Goal: Check status

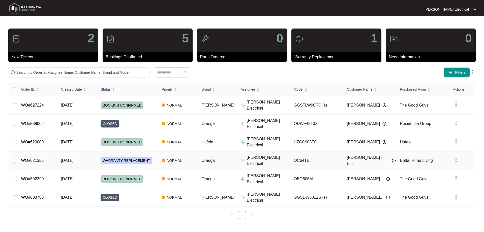
click at [260, 144] on div "Order ID Created Date Status Priority Brand Assignee Model Customer Name Purcha…" at bounding box center [242, 151] width 467 height 136
click at [260, 154] on p "[PERSON_NAME] Electrical" at bounding box center [268, 160] width 43 height 12
click at [74, 158] on span "[DATE]" at bounding box center [67, 160] width 13 height 4
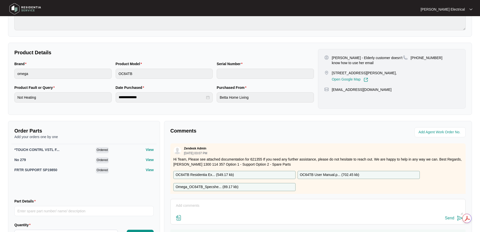
click at [339, 209] on textarea at bounding box center [318, 207] width 290 height 13
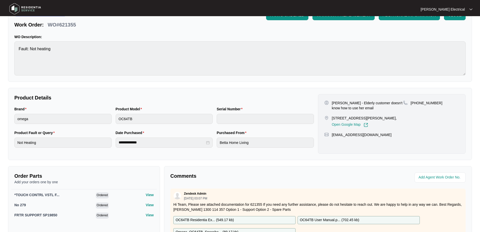
scroll to position [28, 0]
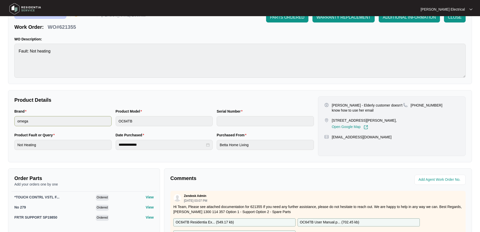
click at [107, 119] on div "Brand omega Product Model OC64TB Serial Number" at bounding box center [164, 120] width 304 height 24
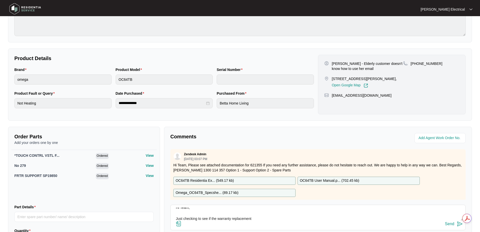
scroll to position [104, 0]
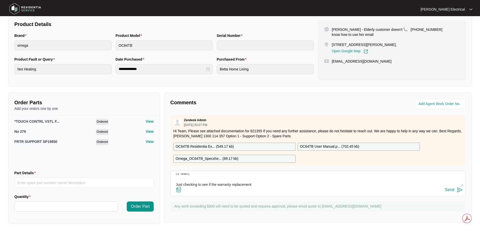
click at [258, 184] on textarea "Hi Team, Just checking to see if the warranty replacement" at bounding box center [318, 179] width 290 height 13
type textarea "Hi Team, Just checking to see if the warranty replacement cooktop is being sent…"
click at [458, 189] on img at bounding box center [460, 190] width 6 height 6
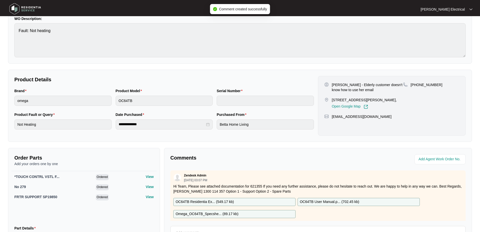
scroll to position [0, 0]
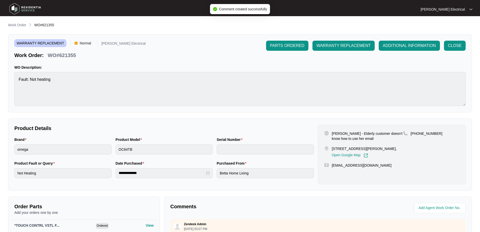
click at [419, 40] on div "WARRANTY REPLACEMENT Normal [PERSON_NAME] Electrical Work Order: WO#621355 PART…" at bounding box center [240, 73] width 464 height 78
click at [419, 42] on button "ADDITIONAL INFORMATION" at bounding box center [409, 46] width 61 height 10
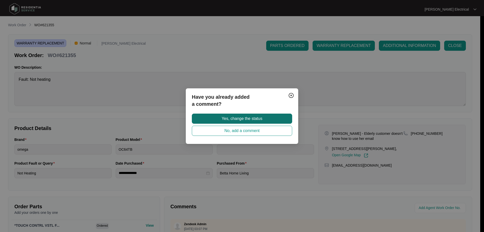
click at [236, 119] on span "Yes, change the status" at bounding box center [242, 119] width 41 height 6
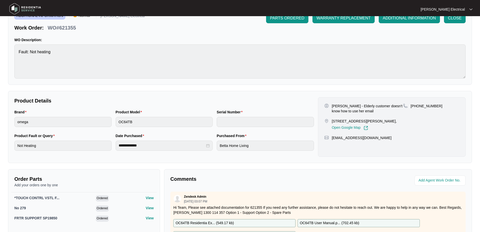
scroll to position [76, 0]
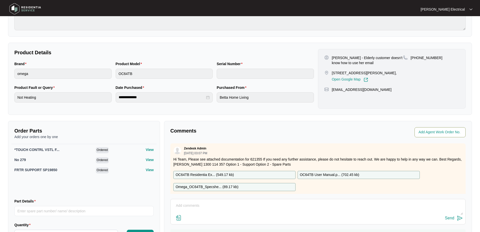
drag, startPoint x: 446, startPoint y: 134, endPoint x: 427, endPoint y: 158, distance: 30.4
click at [446, 134] on input "string" at bounding box center [441, 132] width 44 height 6
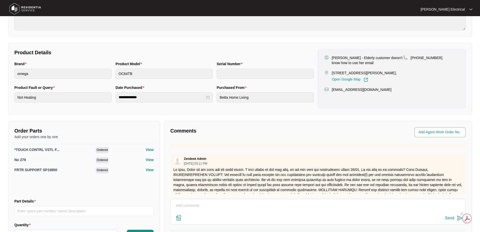
scroll to position [0, 0]
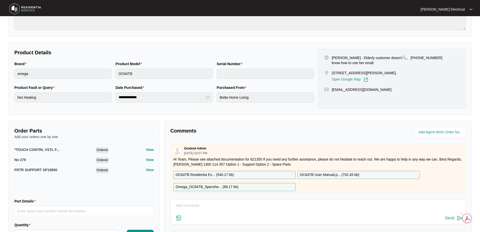
click at [207, 209] on textarea at bounding box center [318, 207] width 290 height 13
type textarea "Hi, SN 12757407010249430179"
click at [459, 218] on img at bounding box center [460, 218] width 6 height 6
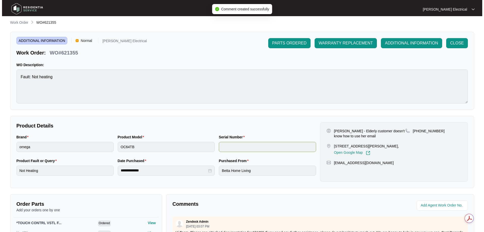
scroll to position [0, 0]
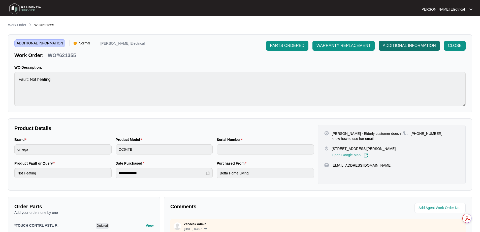
click at [414, 47] on span "ADDITIONAL INFORMATION" at bounding box center [409, 46] width 53 height 6
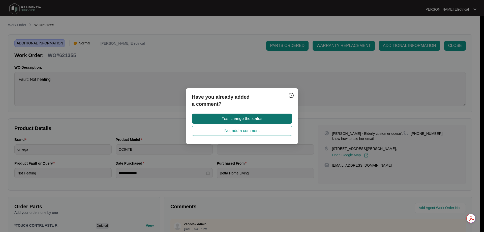
click at [222, 116] on span "Yes, change the status" at bounding box center [242, 119] width 41 height 6
